Goal: Communication & Community: Answer question/provide support

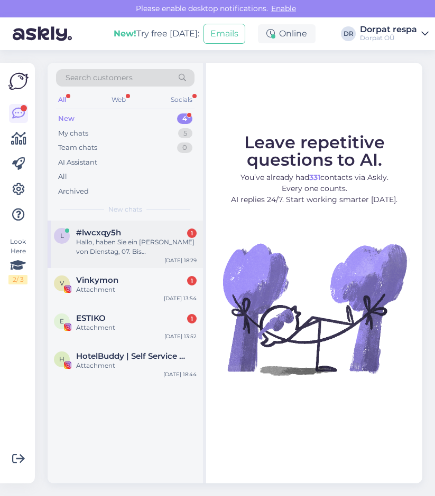
click at [146, 233] on div "#lwcxqy5h 1" at bounding box center [136, 233] width 120 height 10
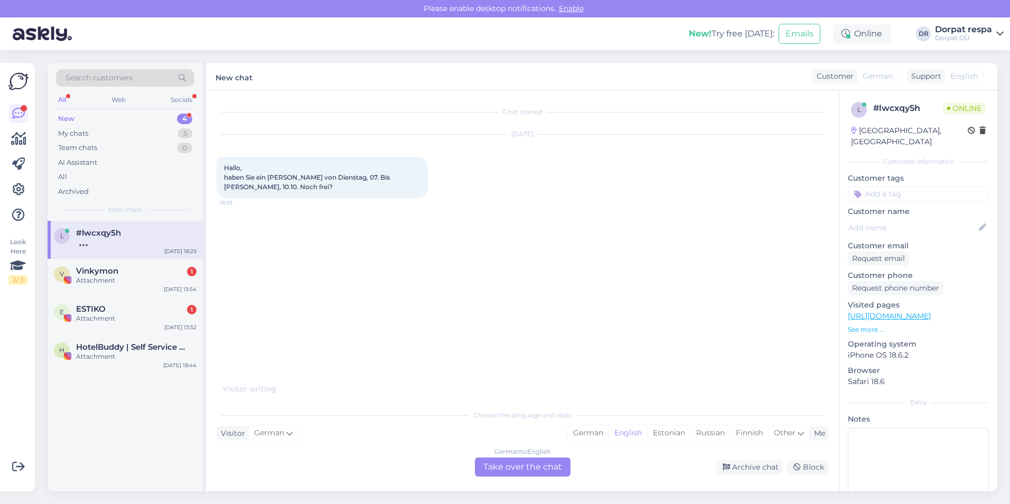
click at [434, 466] on div "German to English Take over the chat" at bounding box center [523, 466] width 96 height 19
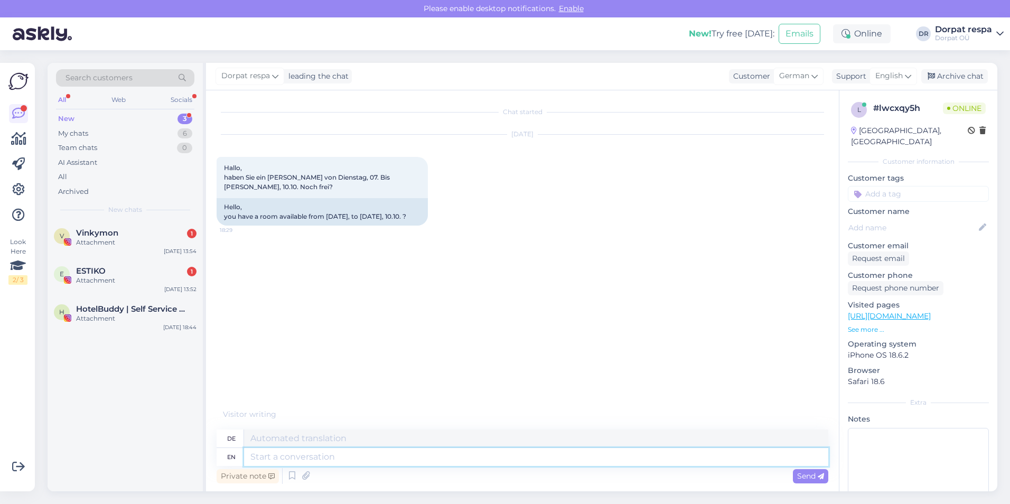
click at [333, 457] on textarea at bounding box center [536, 457] width 584 height 18
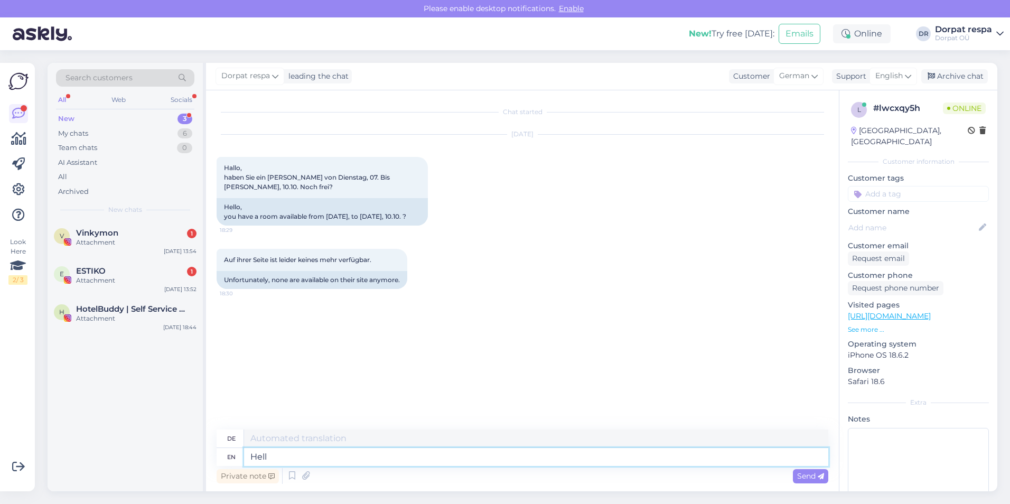
type textarea "Hello"
type textarea "Hallo"
type textarea "Hello!"
type textarea "Hallo!"
type textarea "Hello! We do"
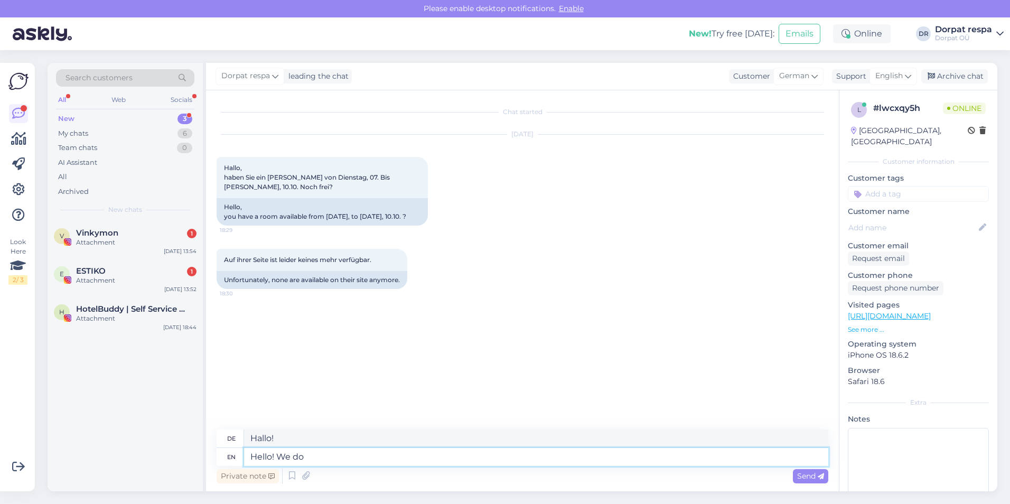
type textarea "Hallo! Wir"
type textarea "Hello! We do have r"
type textarea "Hallo! Wir haben"
type textarea "Hello! We do have rooms a"
type textarea "Hallo! Wir haben [PERSON_NAME]"
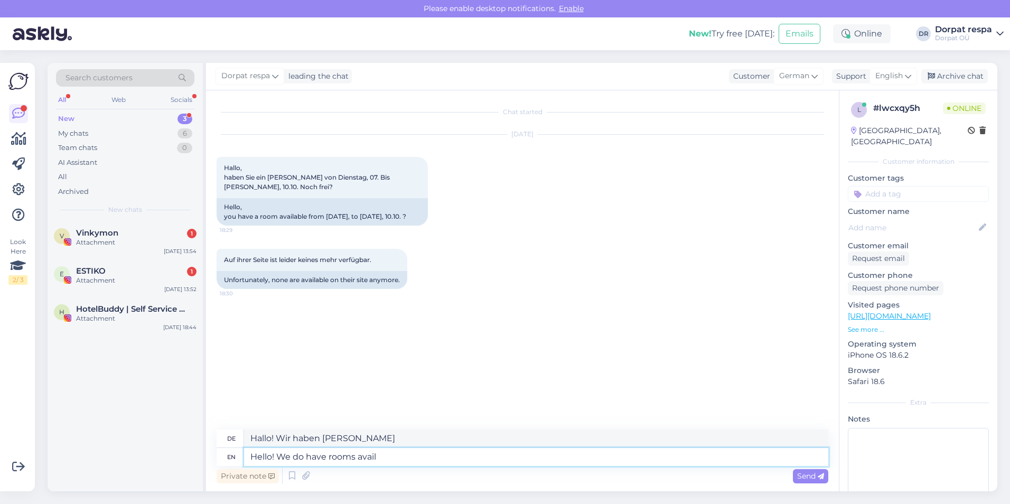
type textarea "Hello! We do have rooms availa"
type textarea "Hallo! Wir haben [PERSON_NAME] [PERSON_NAME]"
type textarea "Hello! We do have rooms available for t"
type textarea "Hallo! Wir haben [PERSON_NAME] [PERSON_NAME] für"
type textarea "Hello! We do have rooms available for the ni"
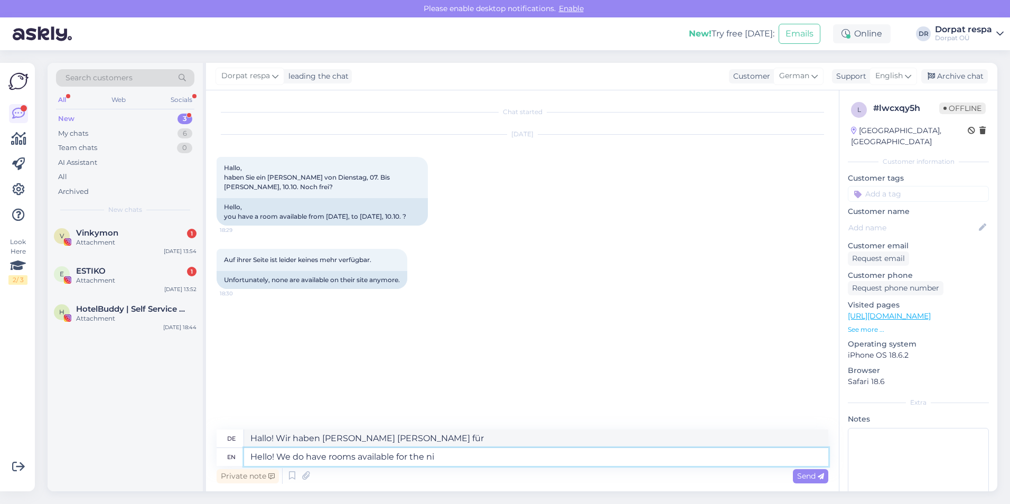
type textarea "Hallo! Wir haben [PERSON_NAME] [PERSON_NAME] für die"
type textarea "Hello! We do have rooms available for the night"
type textarea "Hallo! Wir haben [PERSON_NAME] für die Nacht frei"
type textarea "Hello! We do have rooms available for the night of"
type textarea "Hallo! Wir haben [PERSON_NAME] für die Nacht vom"
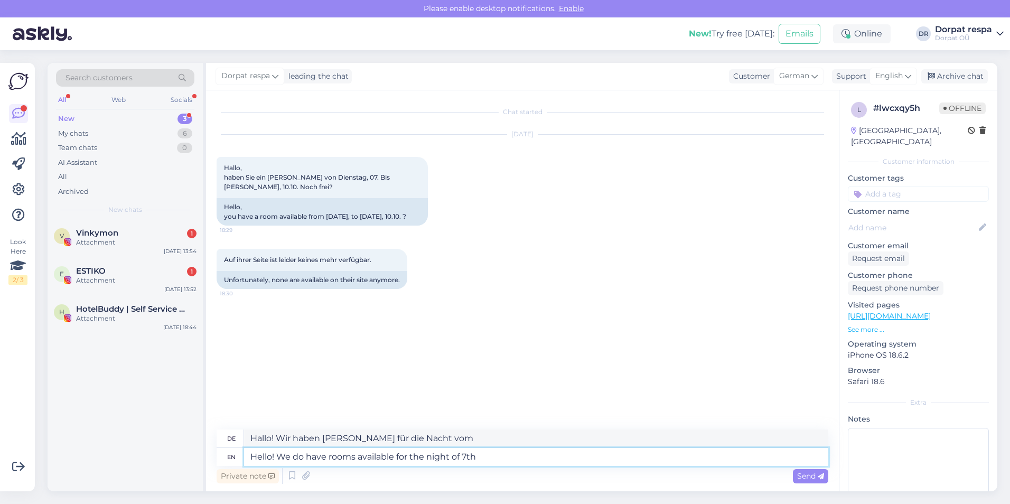
type textarea "Hello! We do have rooms available for the night of 7th a"
type textarea "Hallo! Wir haben [PERSON_NAME] für die Nacht vom 7. frei."
type textarea "Hello! We do have rooms available for the night of 7th and fo"
type textarea "Hallo! Wir haben [PERSON_NAME] für die Nacht vom 7. und"
type textarea "Hello! We do have rooms available for the night of 7th and for t"
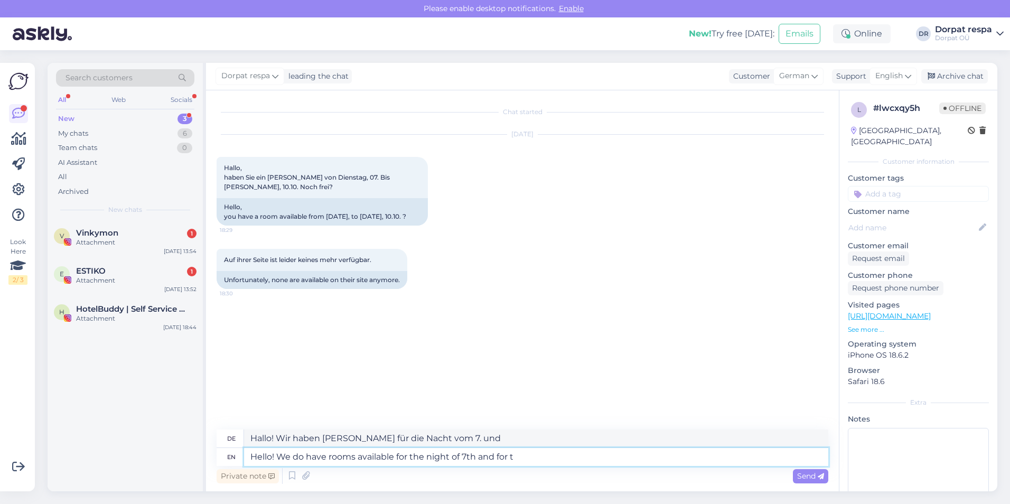
type textarea "Hallo! Wir haben [PERSON_NAME] für die Nacht vom 7. und für"
type textarea "Hello! We do have rooms available for the night of 7th and for the"
type textarea "Hallo! Wir haben [PERSON_NAME] für die Nacht vom 7. und für die"
type textarea "Hello! We do have rooms available for the night of 7th and for the night of"
type textarea "Hallo! Wir haben [PERSON_NAME] für die Nacht vom 7. und für die Nacht frei"
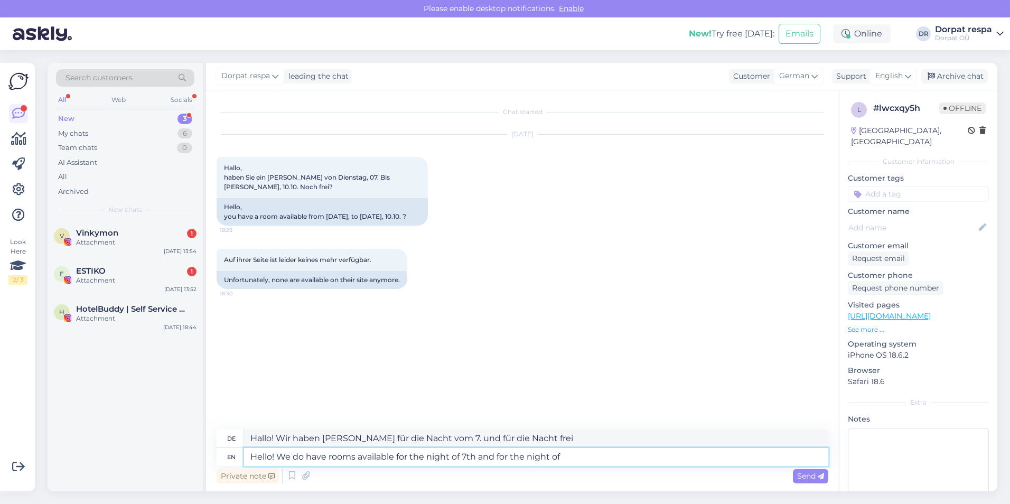
type textarea "Hello! We do have rooms available for the night of 7th and for the night of"
type textarea "Hallo! Wir haben [PERSON_NAME] für die Nacht vom 7. und für die Nacht vom"
type textarea "Hello! We do have rooms available for the night of 7th and for the night of 9th…"
type textarea "Hallo! Wir haben [PERSON_NAME] für die Nacht vom 7. und für die Nacht vom 9. fr…"
type textarea "Hello! We do have rooms available for the night of 7th and for the night of 9th…"
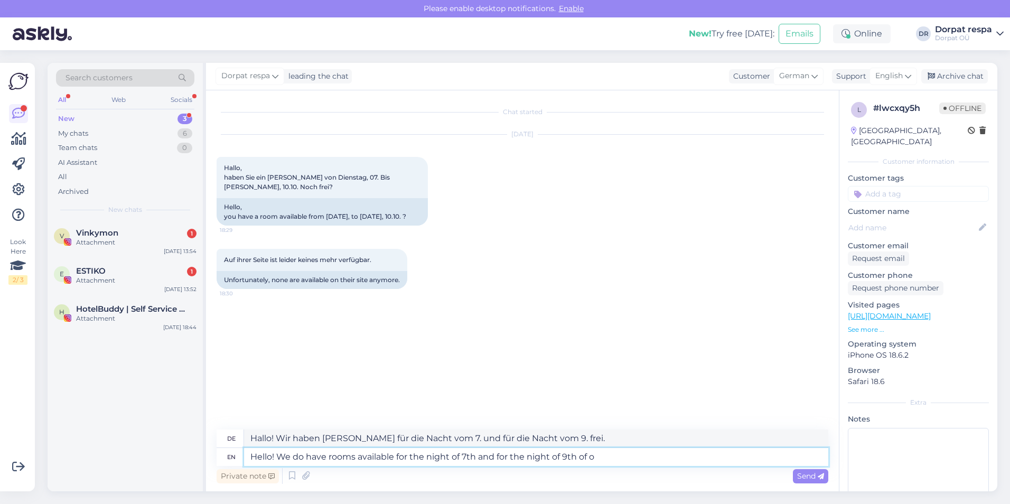
type textarea "Hallo! Wir haben [PERSON_NAME] für die Nacht vom 7. und für die Nacht vom 9. ve…"
type textarea "Hello! We do have rooms available for the night of 7th and for the night of [DA…"
type textarea "Hallo! Wir haben [PERSON_NAME] für die Nacht vom 7. und für die Nacht vom 9. Ok…"
type textarea "Hello! We do have rooms available for the night of 7th and for the night of [DA…"
type textarea "Hallo! Wir haben [PERSON_NAME] für die Nacht vom 7. und für die Nacht vom 9. Ok…"
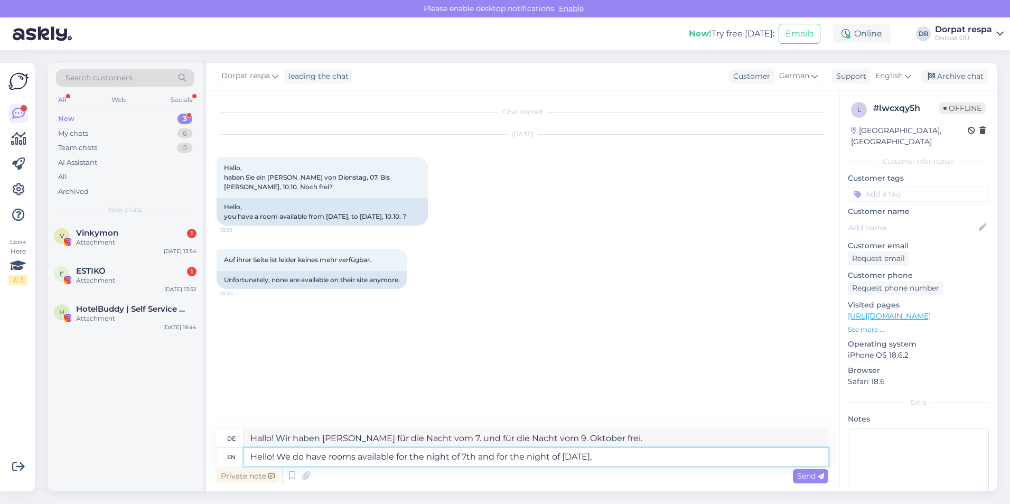
type textarea "Hello! We do have rooms available for the night of 7th and for the night of [DA…"
type textarea "Hallo! Wir haben [PERSON_NAME] für die Nacht vom 7. und für die Nacht vom 9. Ok…"
type textarea "Hello! We do have rooms available for the night of 7th and for the night of [DA…"
type textarea "Hallo! Wir haben [PERSON_NAME] für die Nacht vom 7. und für die Nacht vom 9. Ok…"
type textarea "Hello! We do have rooms available for the night of 7th and for the night of [DA…"
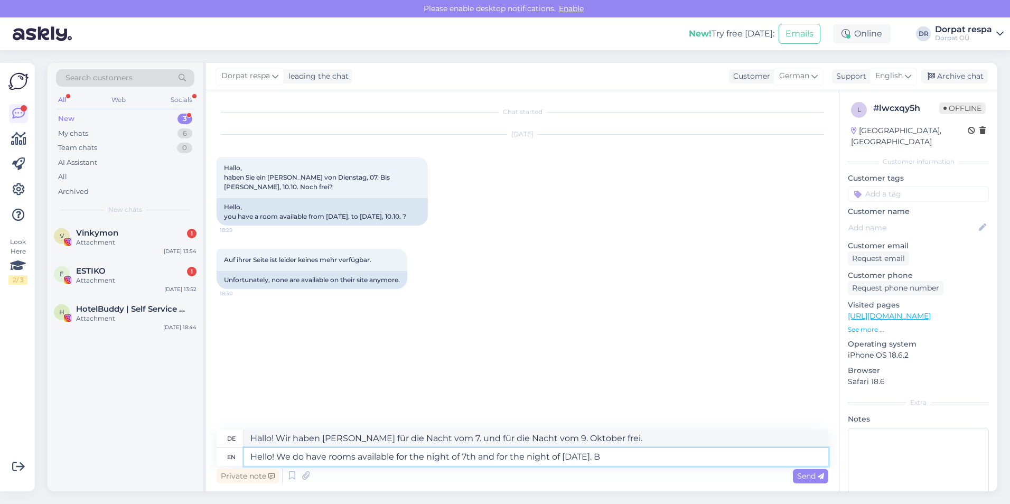
type textarea "Hallo! Wir haben [PERSON_NAME] für die Nacht vom 7. und für die Nacht vom 9. Ok…"
type textarea "Hello! We do have rooms available for the night of 7th and for the night of [DA…"
type textarea "Hallo! Wir haben [PERSON_NAME] für die Nacht vom 7. und für die Nacht vom 9. Ok…"
type textarea "Hello! We do have rooms available for the night of 7th and for the night of [DA…"
type textarea "Hallo! Wir haben [PERSON_NAME] für die Nacht vom 7. und für die Nacht vom 9. Ok…"
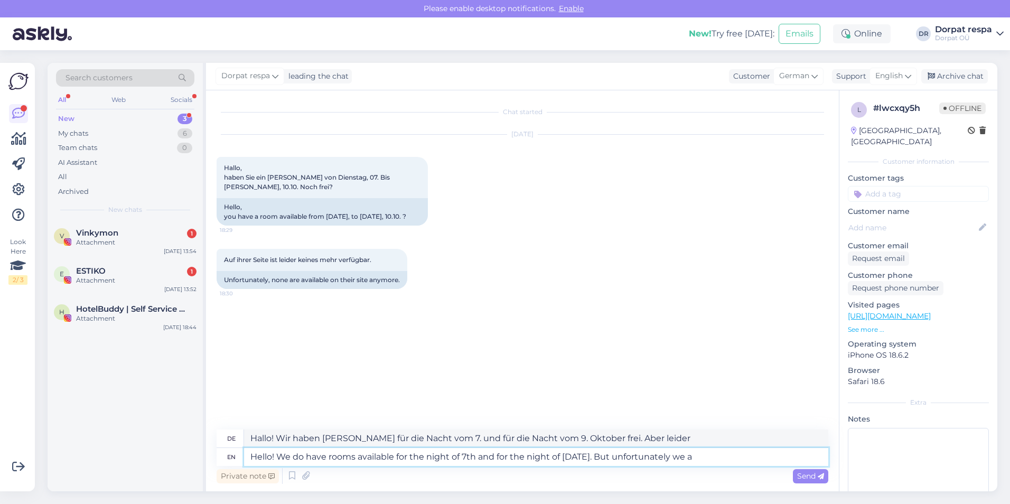
type textarea "Hello! We do have rooms available for the night of 7th and for the night of [DA…"
type textarea "Hallo! Wir haben [PERSON_NAME] für die Nacht vom 7. und für die Nacht vom 9. Ok…"
type textarea "Hello! We do have rooms available for the night of 7th and for the night of [DA…"
type textarea "Hallo! Wir haben [PERSON_NAME] für die Nacht vom 7. und für die Nacht vom 9. Ok…"
type textarea "Hello! We do have rooms available for the night of 7th and for the night of [DA…"
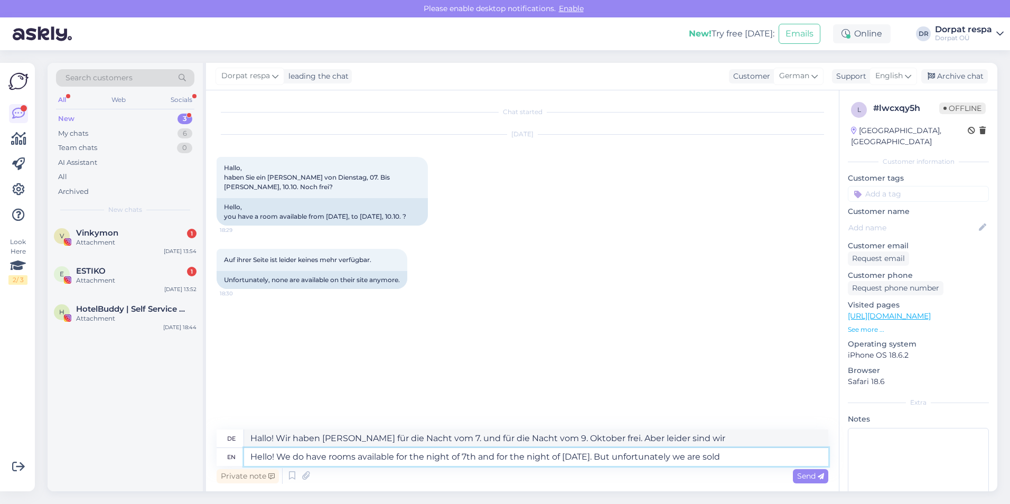
type textarea "Hallo! Wir haben [PERSON_NAME] für die Nacht vom 7. und für die Nacht vom 9. Ok…"
type textarea "Hello! We do have rooms available for the night of 7th and for the night of [DA…"
type textarea "Hallo! Wir haben [PERSON_NAME] für die Nacht vom 7. und für die Nacht vom 9. Ok…"
type textarea "Hello! We do have rooms available for the night of 7th and for the night of [DA…"
type textarea "Hallo! Wir haben [PERSON_NAME] für die Nacht vom 7. und für die Nacht vom 9. Ok…"
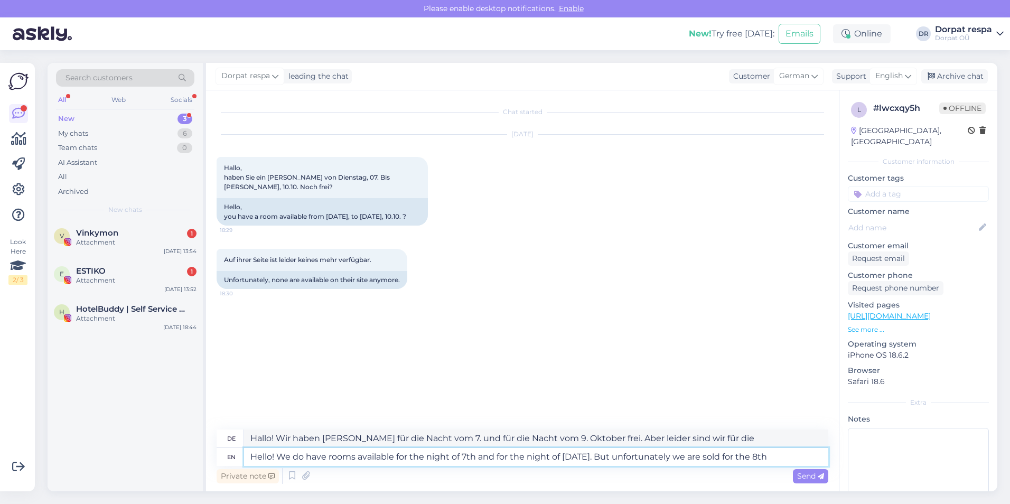
type textarea "Hello! We do have rooms available for the night of 7th and for the night of [DA…"
type textarea "Hallo! Wir haben [PERSON_NAME] für die Nacht vom 7. und für die Nacht vom 9. Ok…"
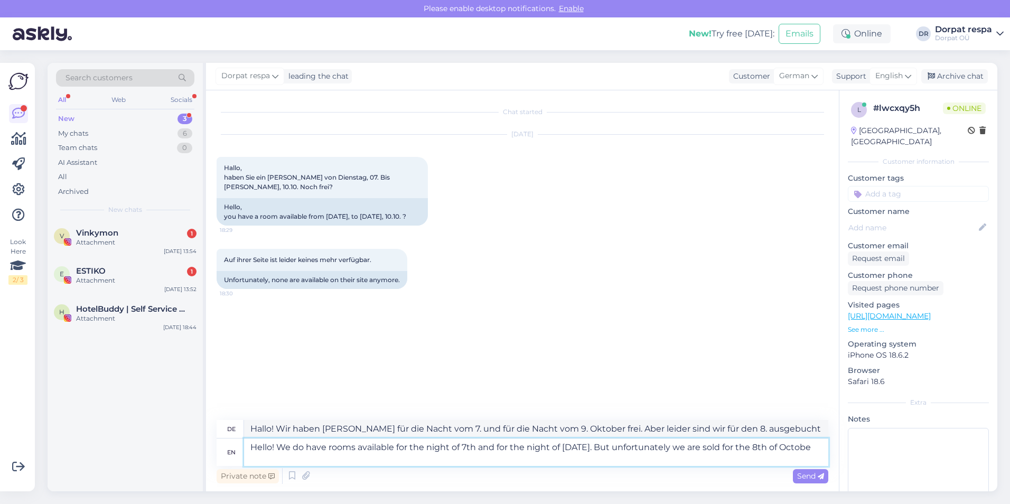
type textarea "Hello! We do have rooms available for the night of 7th and for the night of [DA…"
type textarea "Hallo! Wir haben [PERSON_NAME] für die Nacht vom 7. und für die Nacht vom 9. Ok…"
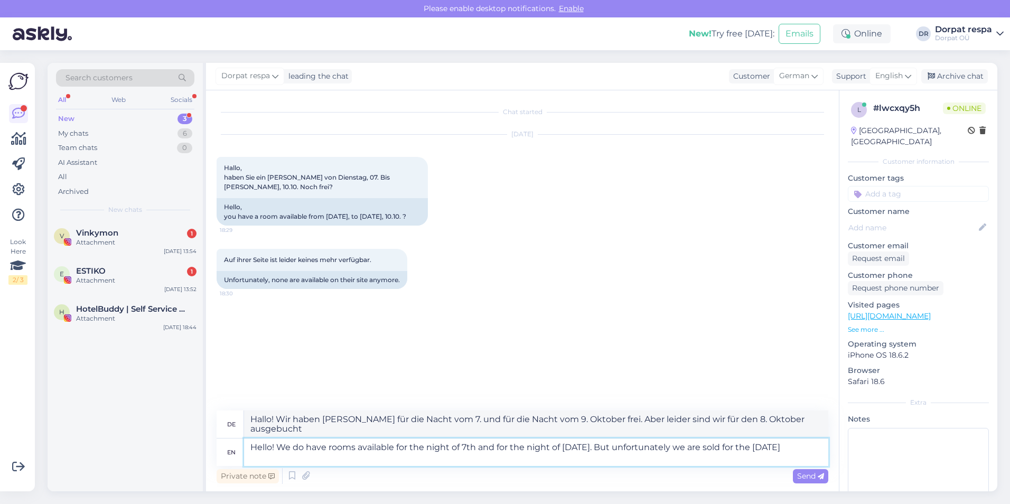
click at [434, 449] on textarea "Hello! We do have rooms available for the night of 7th and for the night of [DA…" at bounding box center [536, 451] width 584 height 27
type textarea "Hello! We do have rooms available for the night of 7th and for the night of [DA…"
click at [434, 455] on textarea "Hello! We do have rooms available for the night of 7th and for the night of [DA…" at bounding box center [536, 451] width 584 height 27
type textarea "Hallo! Wir haben [PERSON_NAME] für die Nacht vom 7. und für die Nacht vom 9. Ok…"
click at [434, 457] on textarea "Hello! We do have rooms available for the night of 7th and for the night of [DA…" at bounding box center [536, 451] width 584 height 27
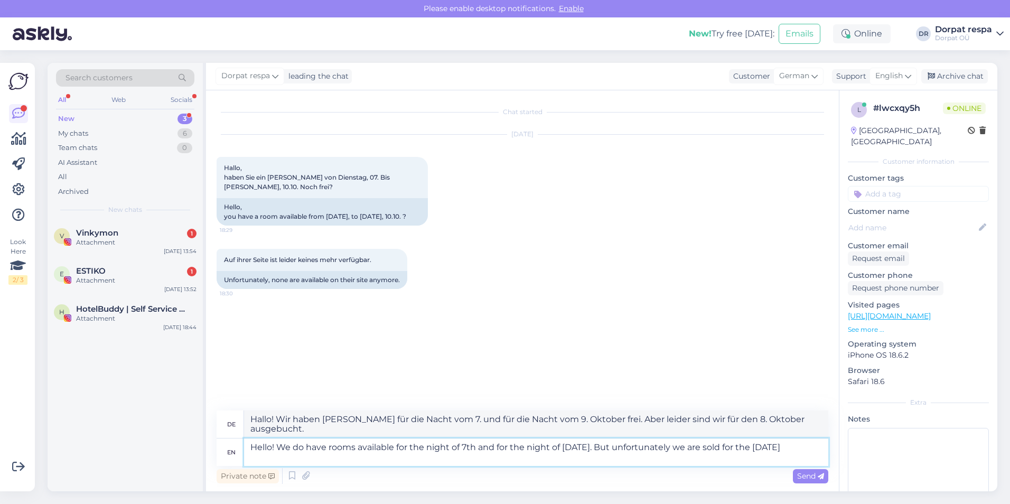
type textarea "Hello! We do have rooms available for the night of 7th and for the night of [DA…"
type textarea "Hallo! Wir haben für die Nacht vom 7. und 9. Oktober noch [PERSON_NAME] [PERSON…"
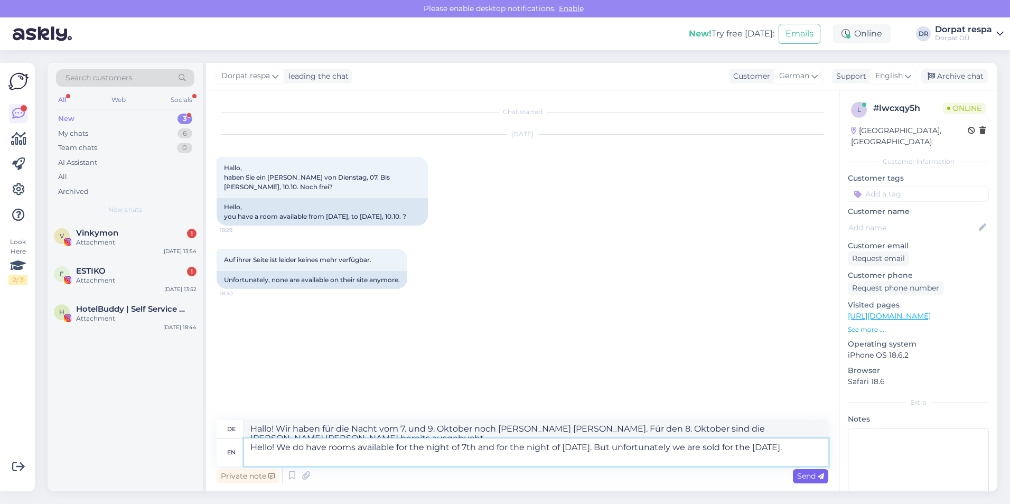
type textarea "Hello! We do have rooms available for the night of 7th and for the night of [DA…"
click at [434, 475] on span "Send" at bounding box center [810, 476] width 27 height 10
